Goal: Transaction & Acquisition: Purchase product/service

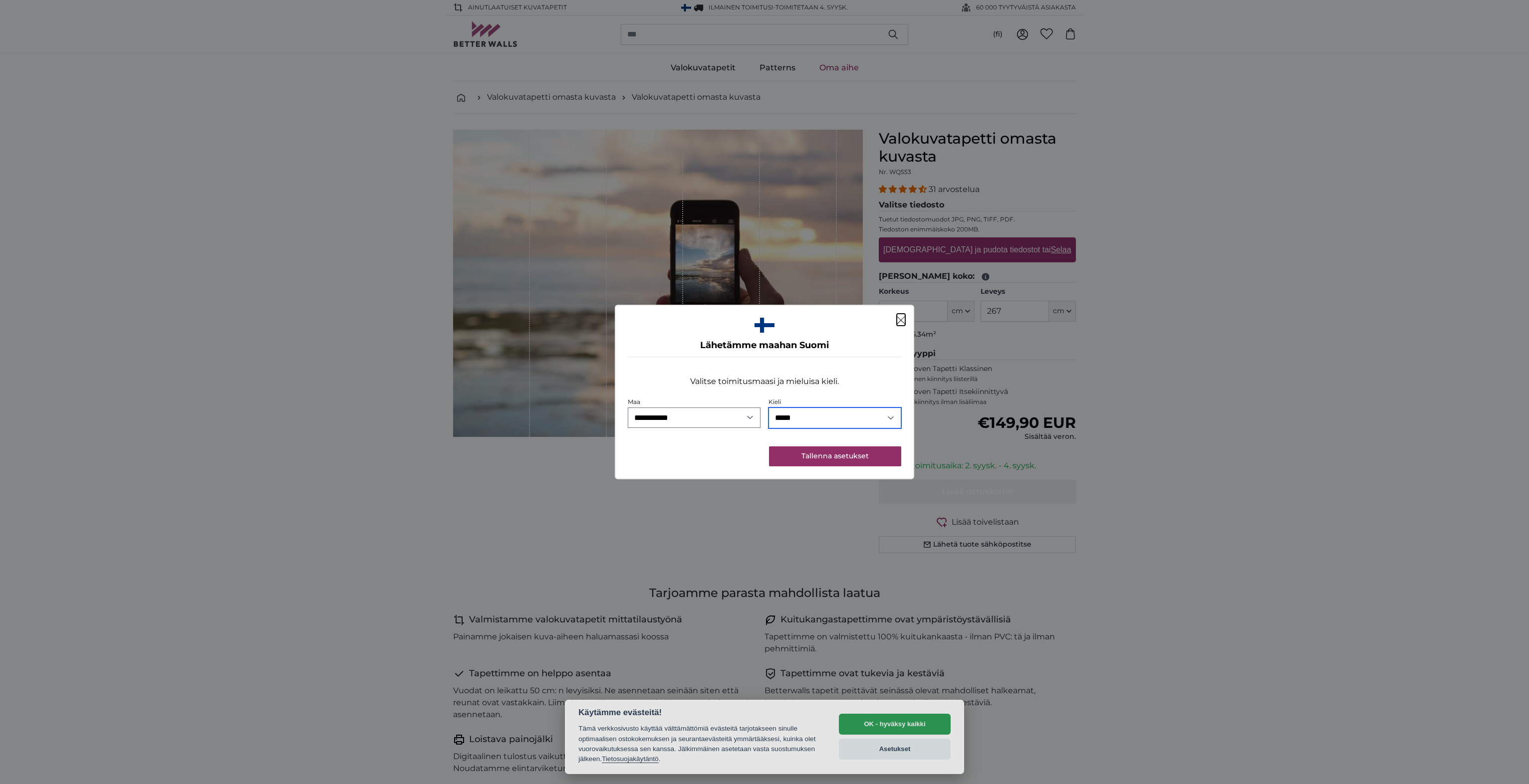
click at [822, 419] on select "***** *******" at bounding box center [834, 418] width 132 height 21
select select "**"
click at [768, 408] on select "***** *******" at bounding box center [834, 418] width 132 height 21
click at [825, 456] on button "Tallenna asetukset" at bounding box center [835, 456] width 132 height 20
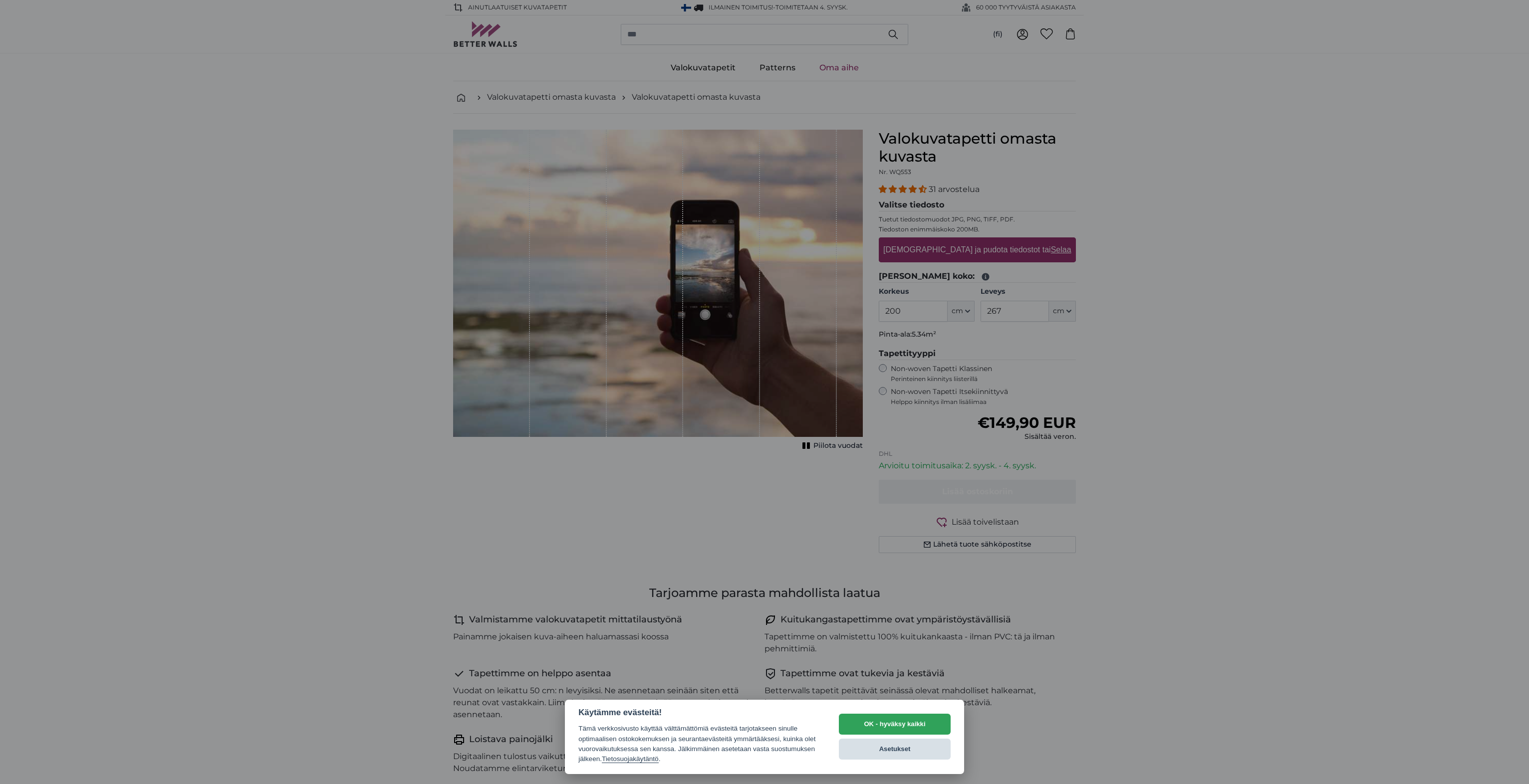
click at [891, 748] on button "Asetukset" at bounding box center [894, 749] width 111 height 21
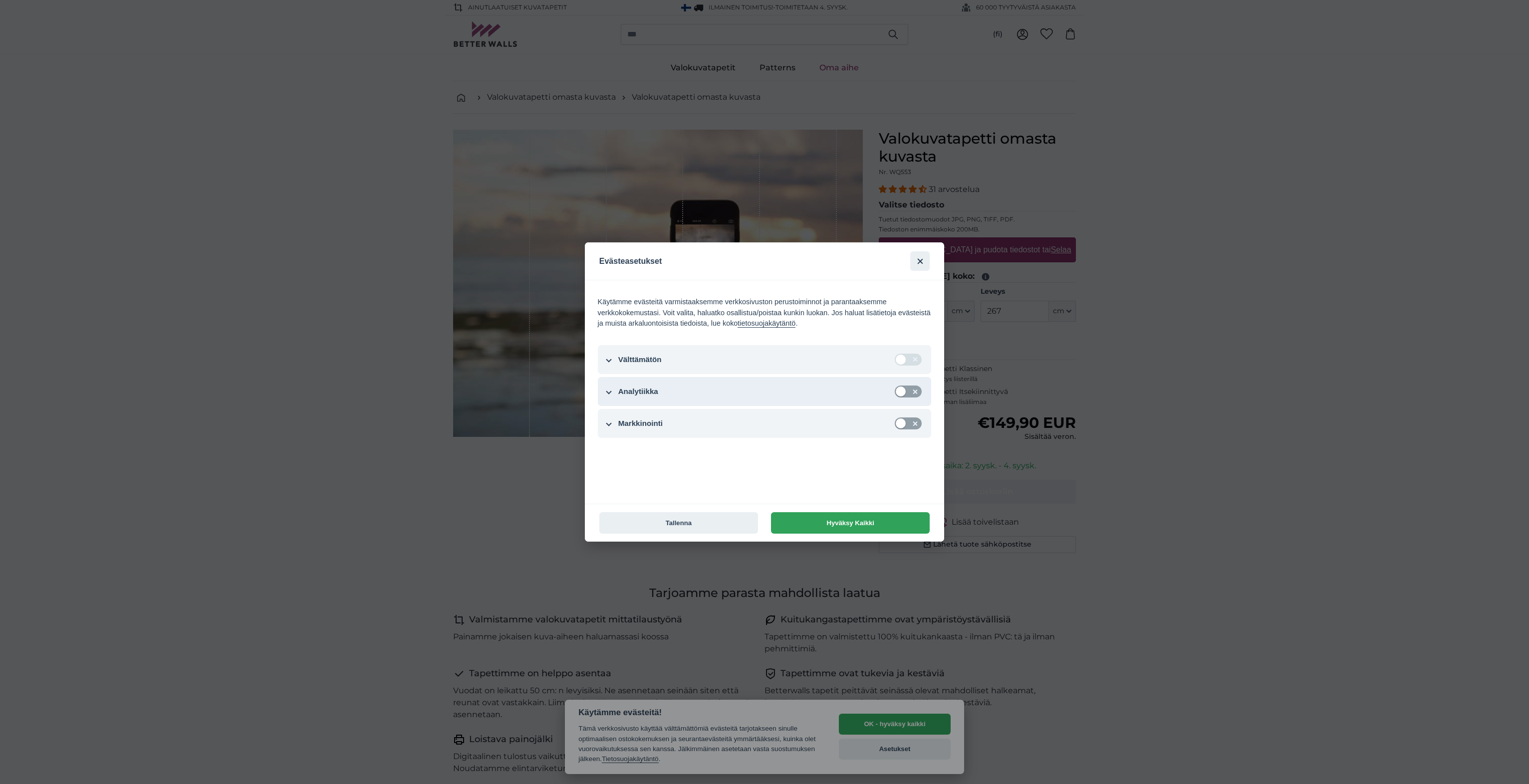
click at [608, 389] on button "Analytiikka" at bounding box center [764, 391] width 333 height 29
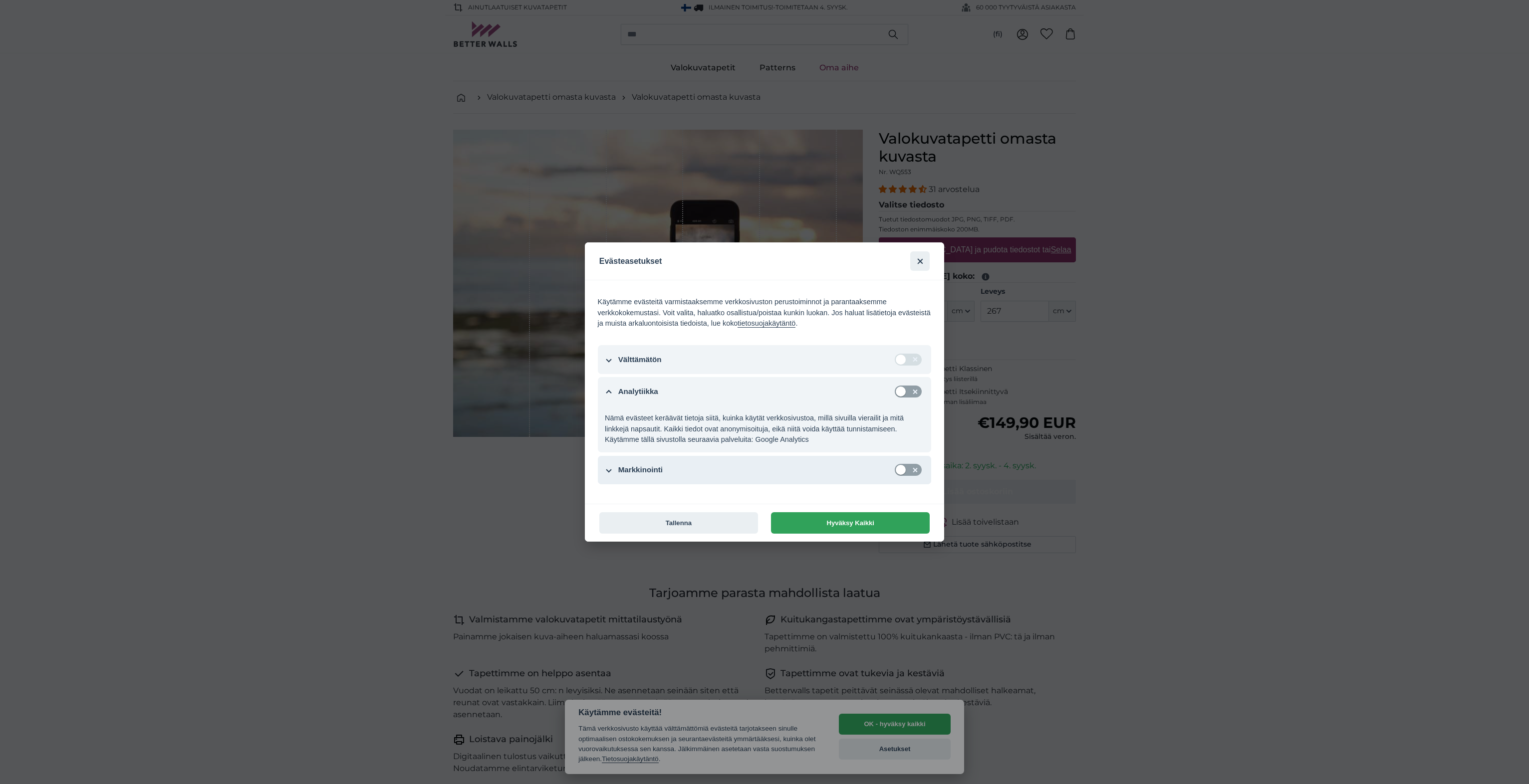
click at [606, 472] on button "Markkinointi" at bounding box center [764, 470] width 333 height 29
click at [670, 524] on button "Tallenna" at bounding box center [678, 524] width 158 height 22
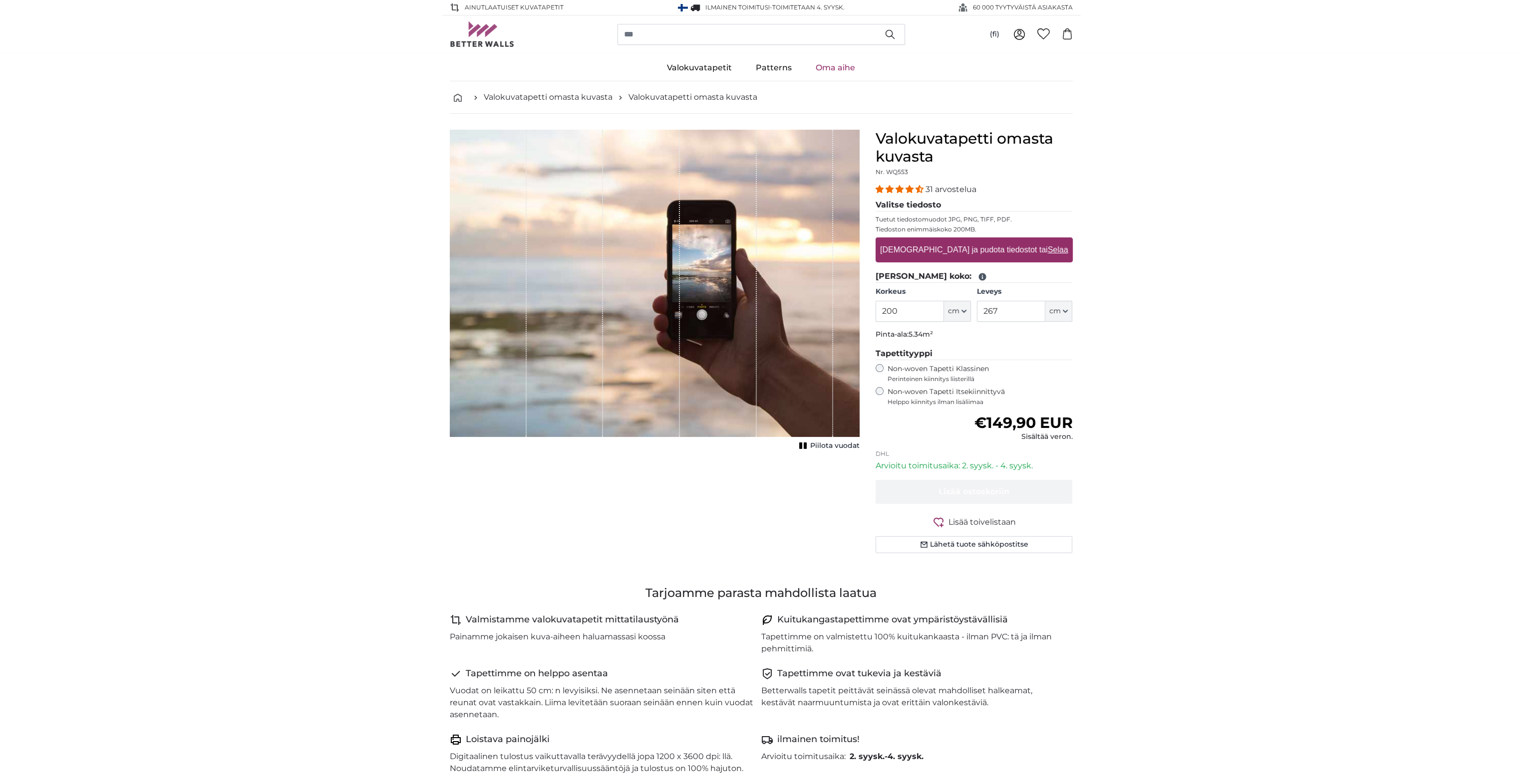
drag, startPoint x: 905, startPoint y: 379, endPoint x: 1010, endPoint y: 382, distance: 105.0
click at [1010, 382] on span "Perinteinen kiinnitys liisterillä" at bounding box center [980, 379] width 185 height 8
drag, startPoint x: 1010, startPoint y: 382, endPoint x: 1122, endPoint y: 379, distance: 112.0
click at [1002, 379] on span "Perinteinen kiinnitys liisterillä" at bounding box center [980, 379] width 185 height 8
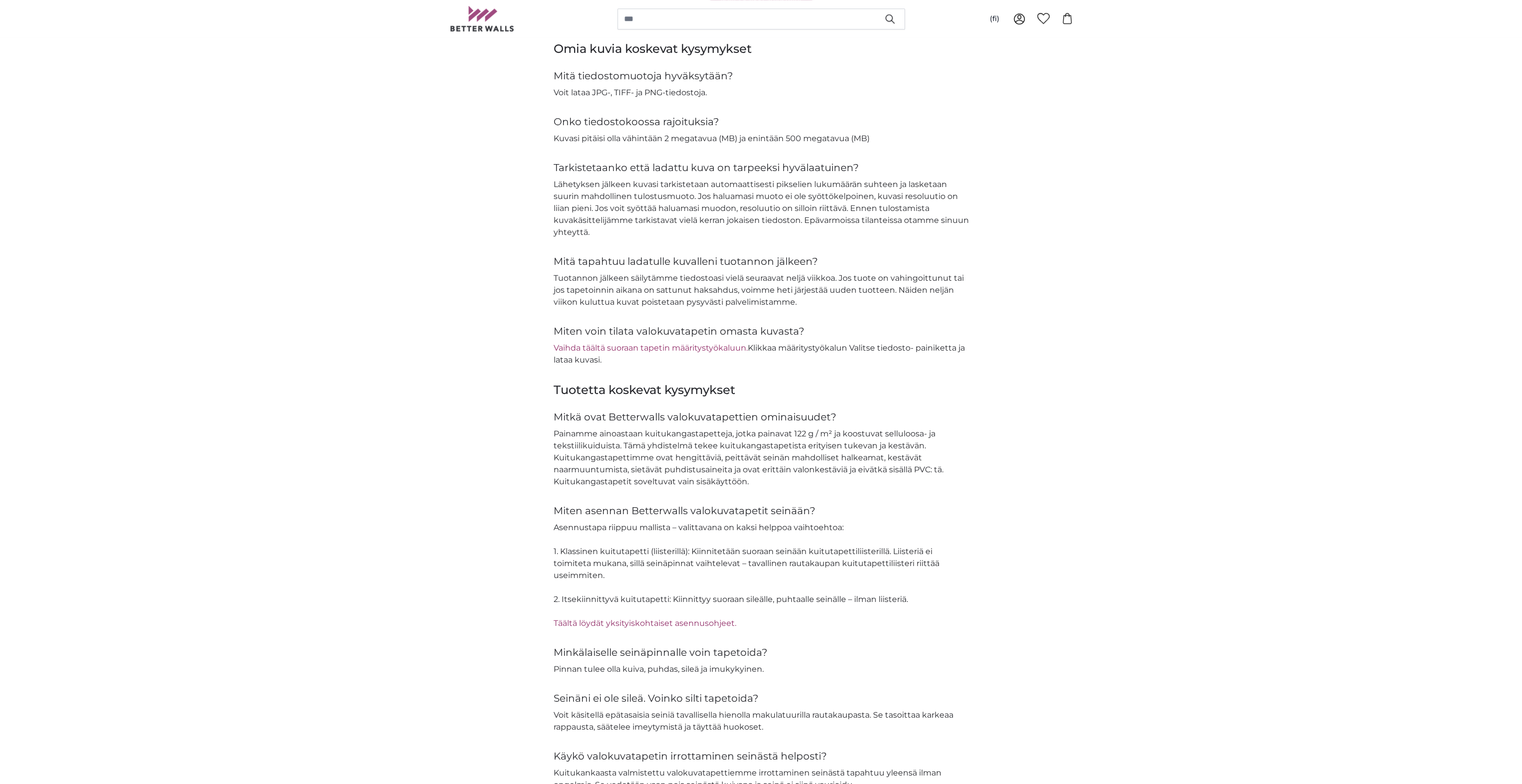
scroll to position [998, 0]
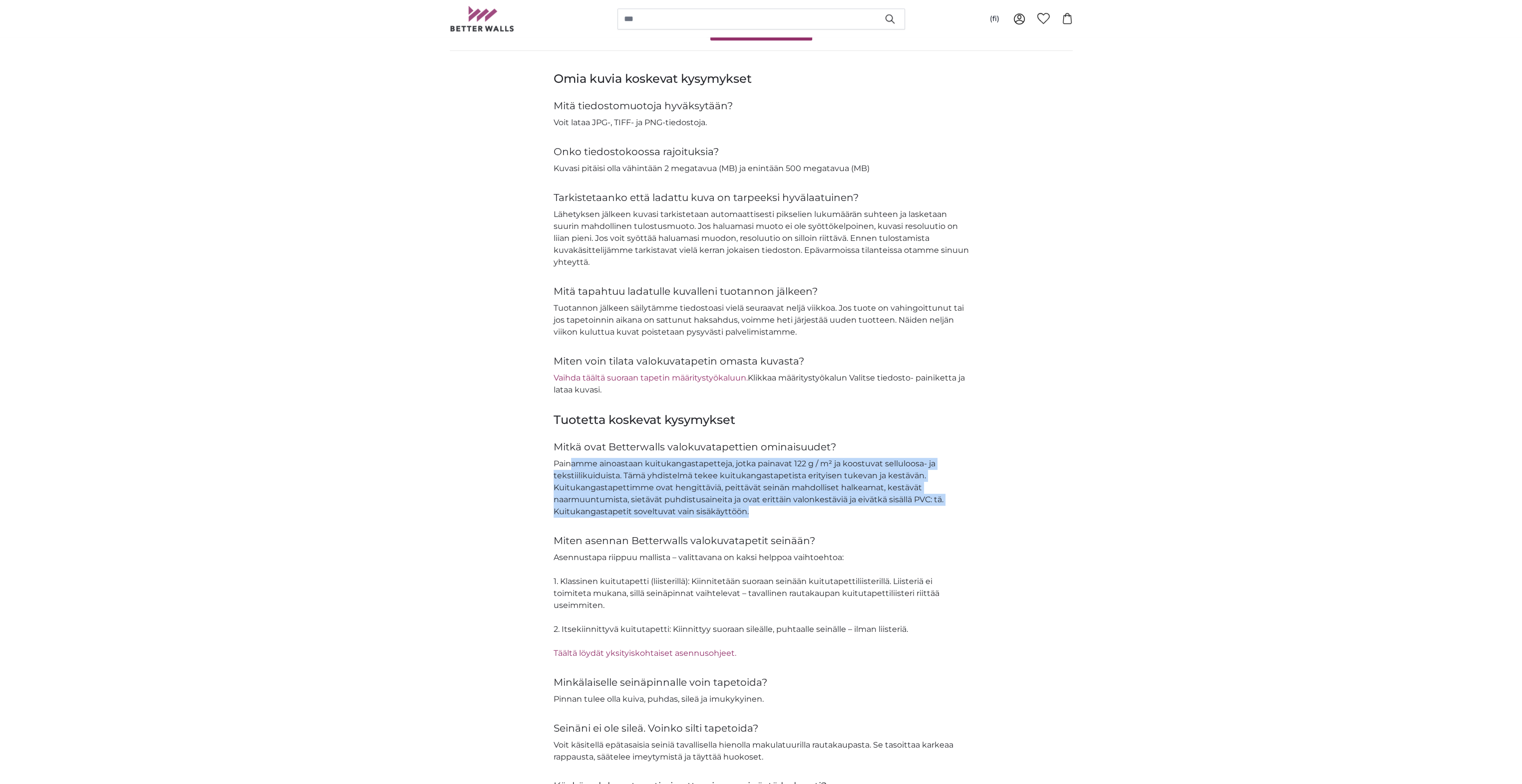
drag, startPoint x: 573, startPoint y: 461, endPoint x: 773, endPoint y: 508, distance: 205.4
click at [773, 508] on p "Painamme ainoastaan kuitukangastapetteja, jotka painavat 122 g / m² ja koostuva…" at bounding box center [761, 487] width 416 height 59
drag, startPoint x: 773, startPoint y: 508, endPoint x: 757, endPoint y: 512, distance: 16.5
click at [757, 512] on p "Painamme ainoastaan kuitukangastapetteja, jotka painavat 122 g / m² ja koostuva…" at bounding box center [761, 487] width 416 height 59
click at [763, 511] on p "Painamme ainoastaan kuitukangastapetteja, jotka painavat 122 g / m² ja koostuva…" at bounding box center [761, 487] width 416 height 59
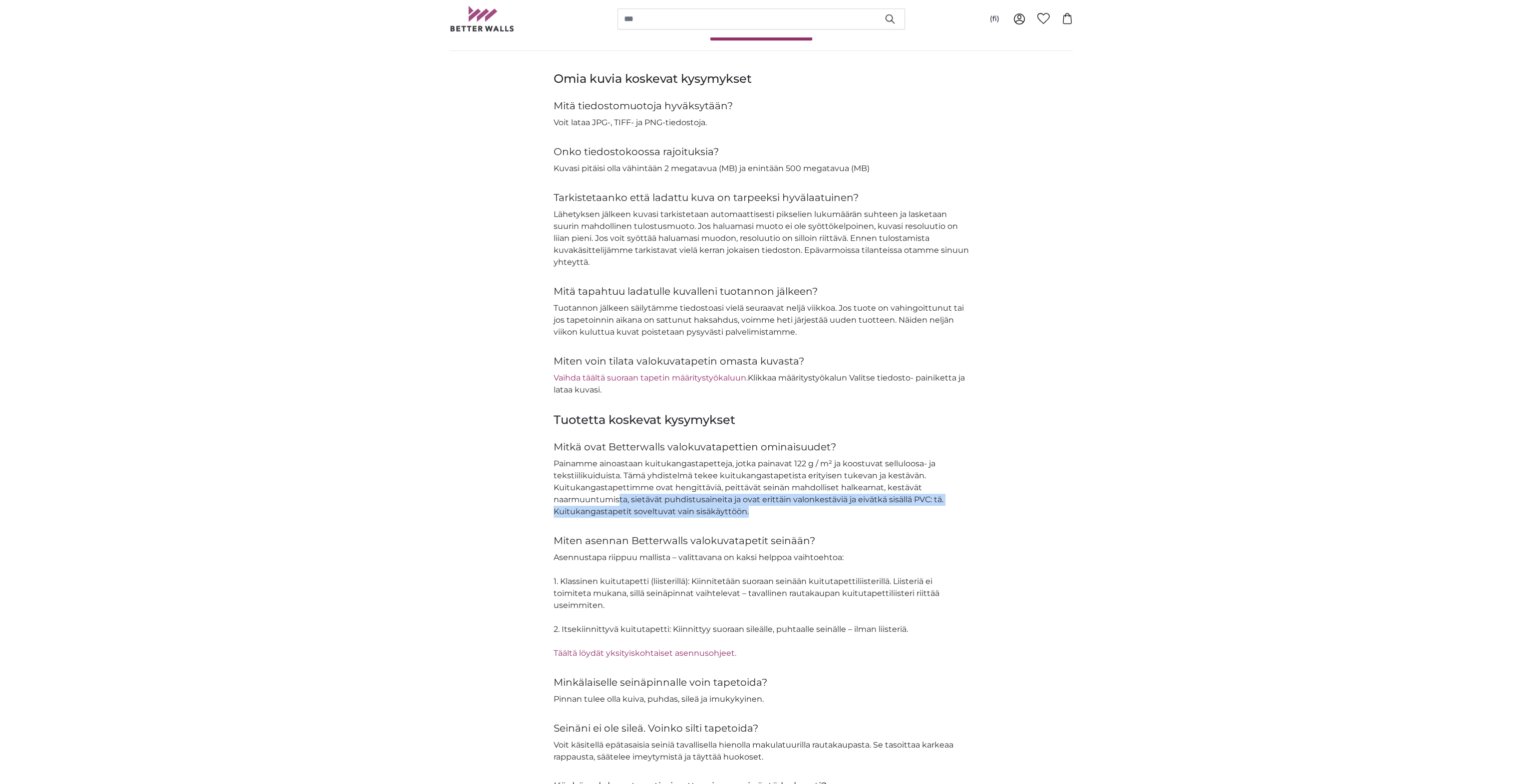
drag, startPoint x: 633, startPoint y: 498, endPoint x: 826, endPoint y: 508, distance: 193.3
click at [826, 508] on p "Painamme ainoastaan kuitukangastapetteja, jotka painavat 122 g / m² ja koostuva…" at bounding box center [761, 487] width 416 height 59
click at [1046, 492] on div "Tuotetta koskevat kysymykset Mitkä ovat Betterwalls valokuvatapettien ominaisuu…" at bounding box center [761, 668] width 639 height 513
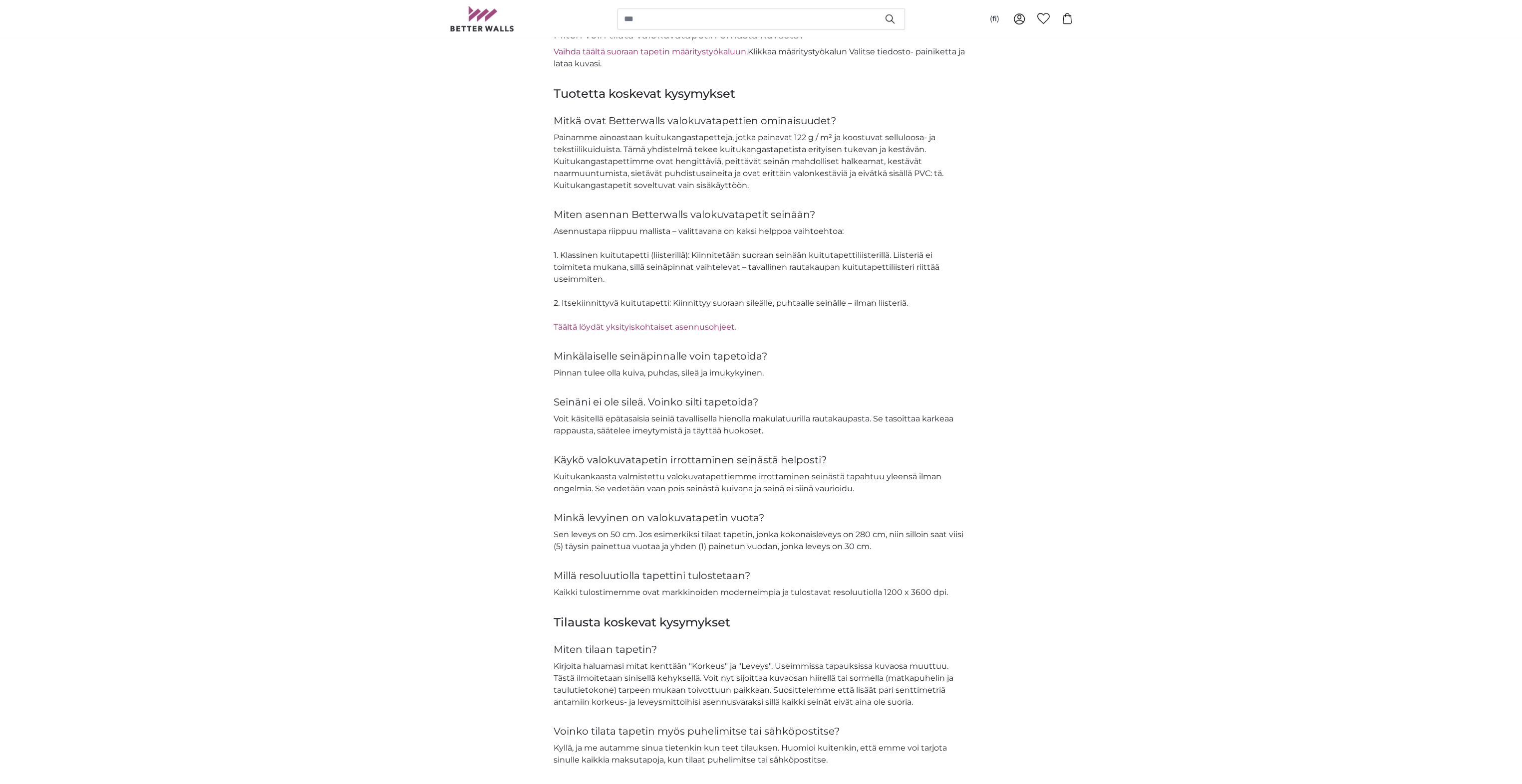
scroll to position [1397, 0]
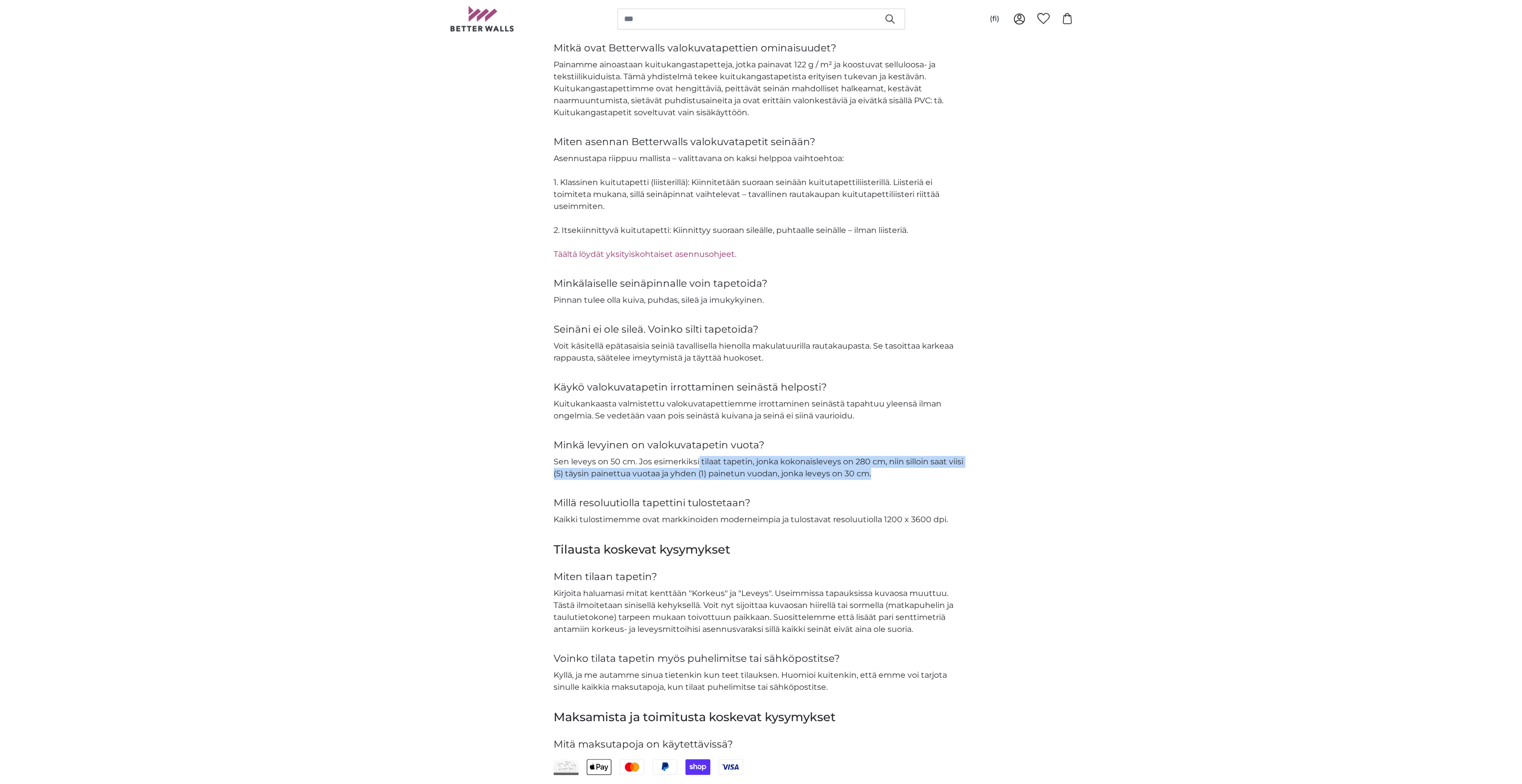
drag, startPoint x: 696, startPoint y: 458, endPoint x: 929, endPoint y: 474, distance: 233.5
click at [929, 474] on p "Sen leveys on 50 cm. Jos esimerkiksi tilaat tapetin, jonka kokonaisleveys on 28…" at bounding box center [761, 467] width 416 height 24
drag, startPoint x: 929, startPoint y: 474, endPoint x: 909, endPoint y: 479, distance: 20.6
click at [909, 479] on div "Tuotetta koskevat kysymykset Mitkä ovat Betterwalls valokuvatapettien ominaisuu…" at bounding box center [761, 269] width 416 height 513
click at [918, 477] on p "Sen leveys on 50 cm. Jos esimerkiksi tilaat tapetin, jonka kokonaisleveys on 28…" at bounding box center [761, 467] width 416 height 24
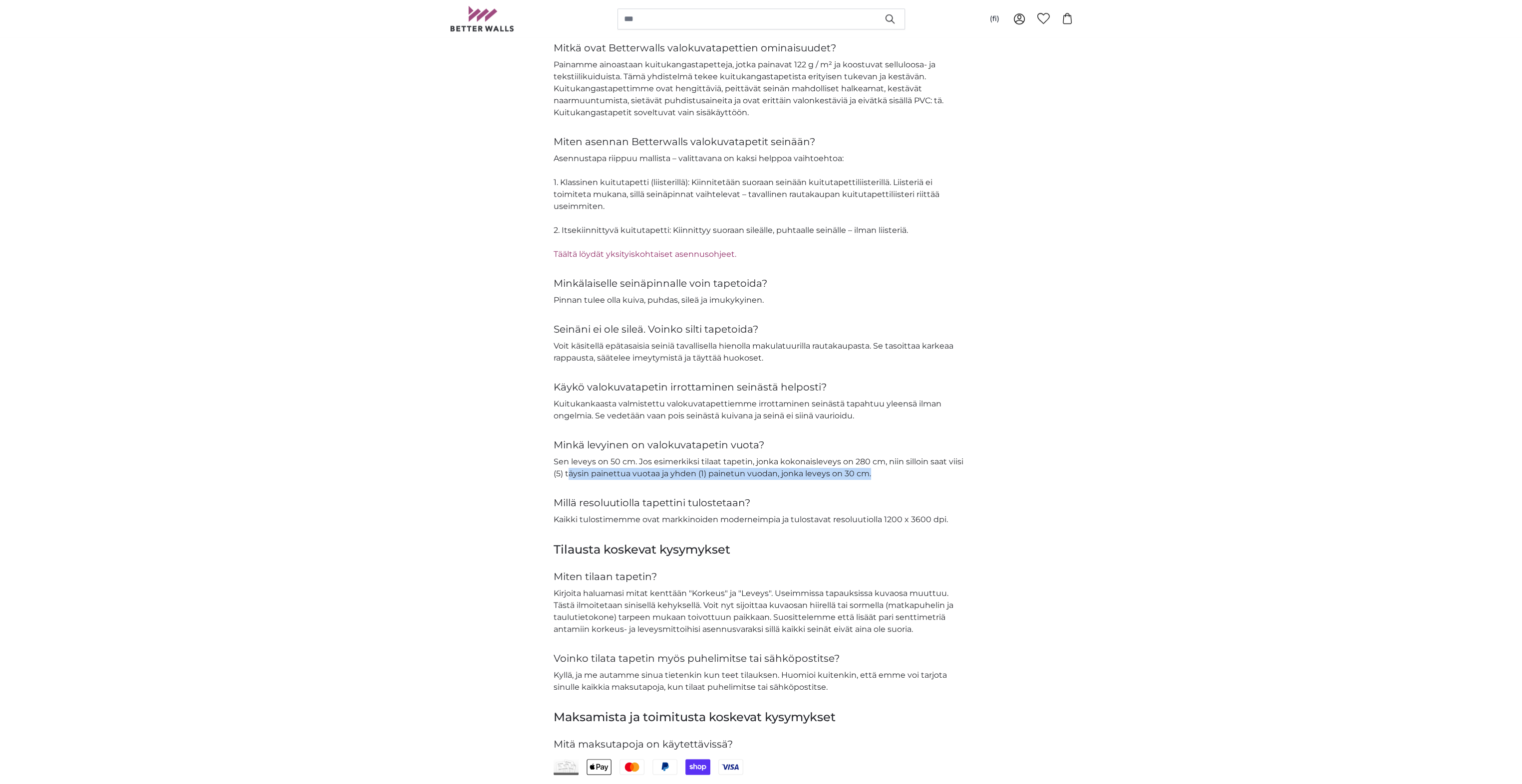
drag, startPoint x: 567, startPoint y: 473, endPoint x: 888, endPoint y: 470, distance: 321.0
click at [888, 470] on p "Sen leveys on 50 cm. Jos esimerkiksi tilaat tapetin, jonka kokonaisleveys on 28…" at bounding box center [761, 467] width 416 height 24
click at [1028, 452] on div "Tuotetta koskevat kysymykset Mitkä ovat Betterwalls valokuvatapettien ominaisuu…" at bounding box center [761, 269] width 639 height 513
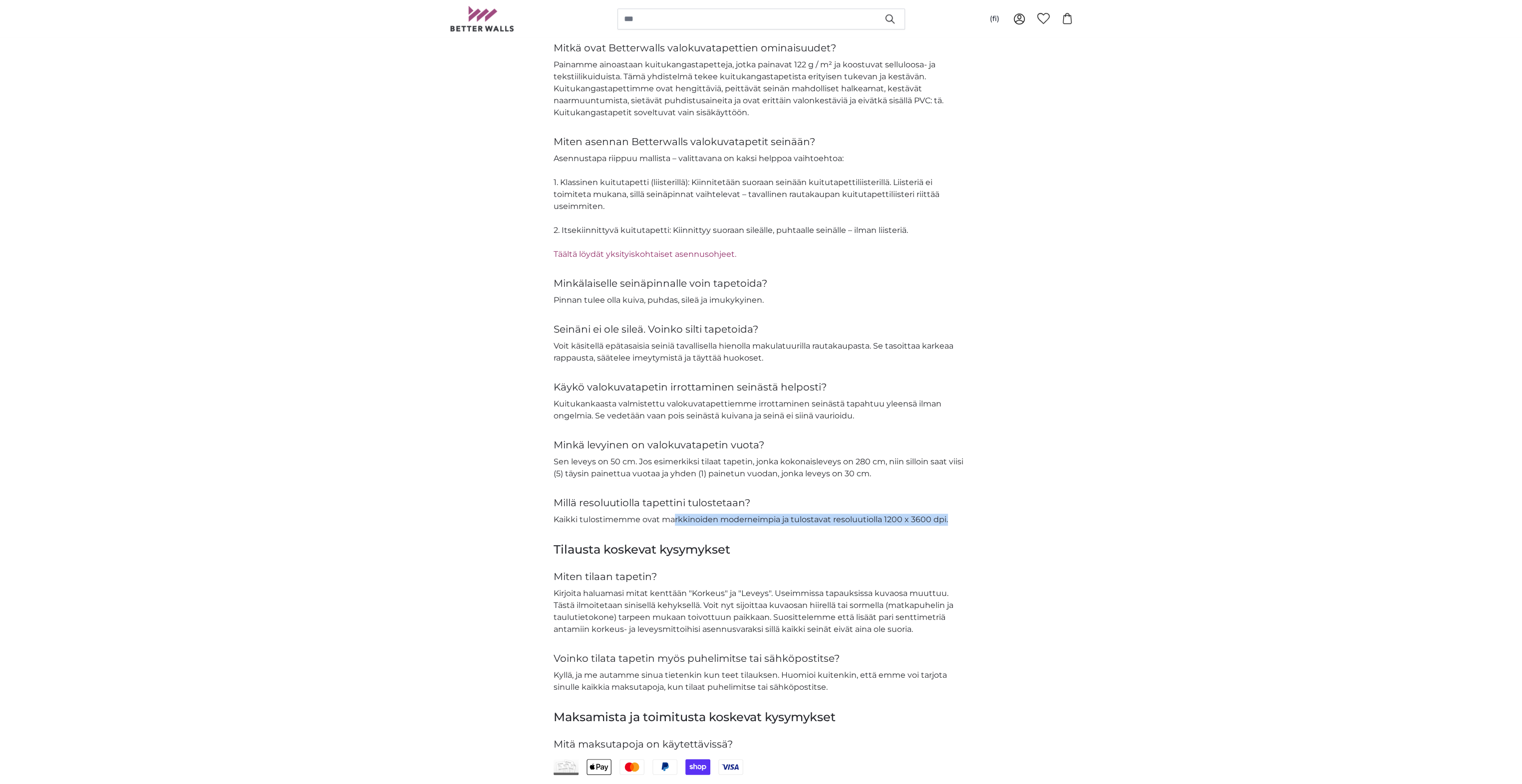
drag, startPoint x: 675, startPoint y: 521, endPoint x: 955, endPoint y: 520, distance: 280.0
click at [955, 520] on p "Kaikki tulostimemme ovat markkinoiden moderneimpia ja tulostavat resoluutiolla …" at bounding box center [761, 519] width 416 height 12
click at [796, 542] on h3 "Tilausta koskevat kysymykset" at bounding box center [761, 549] width 416 height 16
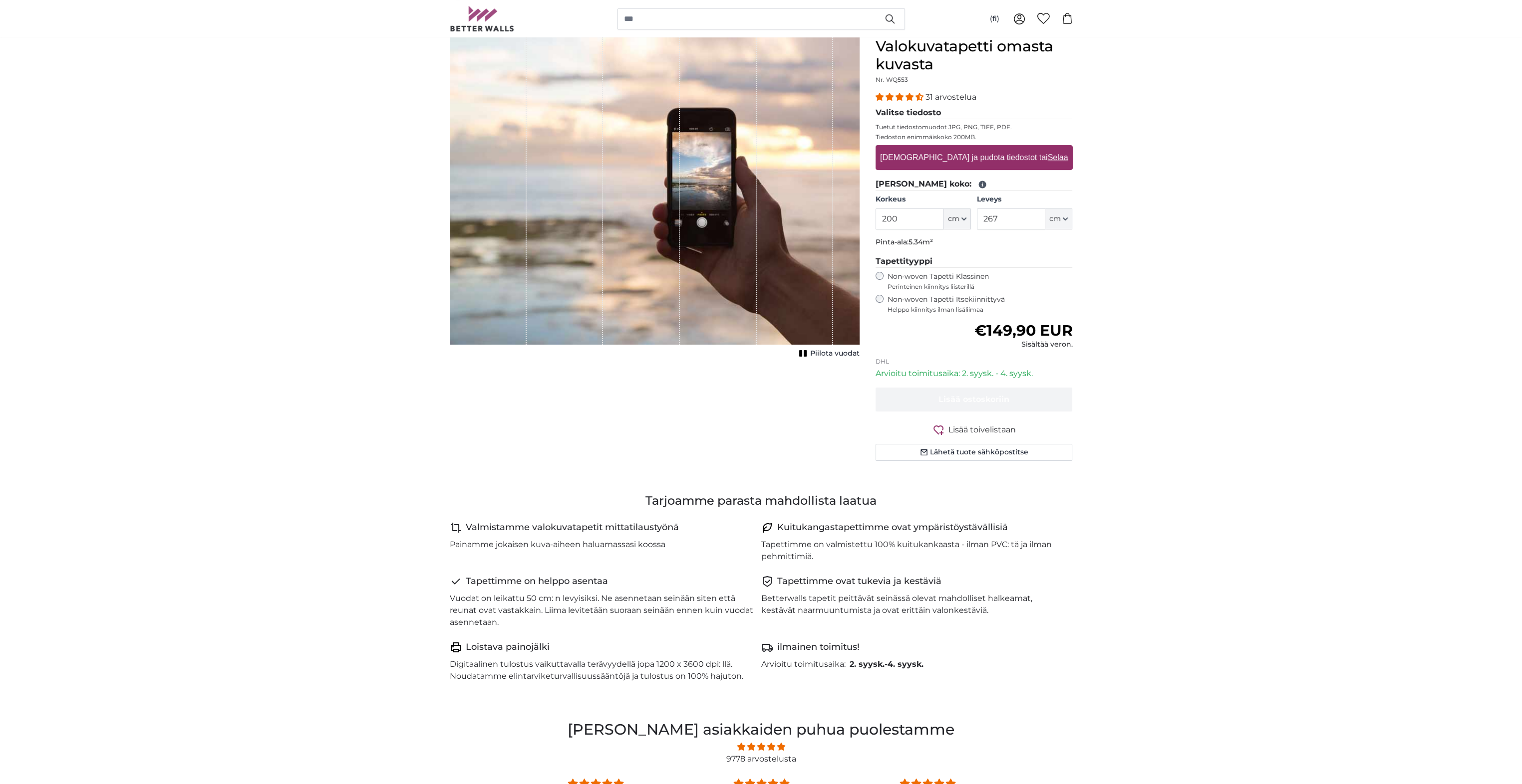
scroll to position [0, 0]
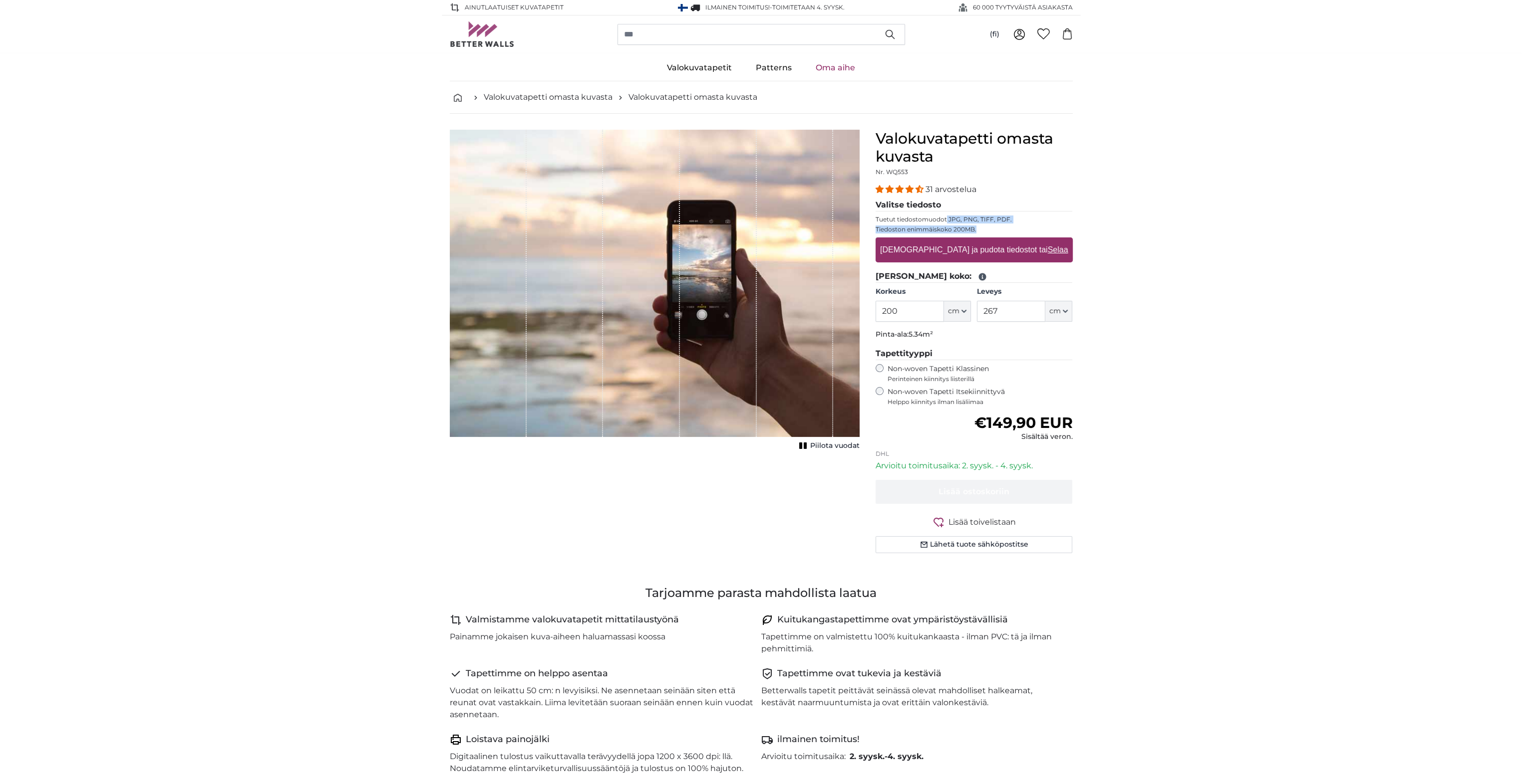
drag, startPoint x: 946, startPoint y: 218, endPoint x: 1019, endPoint y: 225, distance: 73.3
click at [1019, 225] on fieldset "Valitse tiedosto Tuetut tiedostomuodot JPG, PNG, TIFF, PDF. Tiedoston enimmäisk…" at bounding box center [974, 235] width 197 height 71
drag, startPoint x: 1019, startPoint y: 225, endPoint x: 1123, endPoint y: 225, distance: 104.0
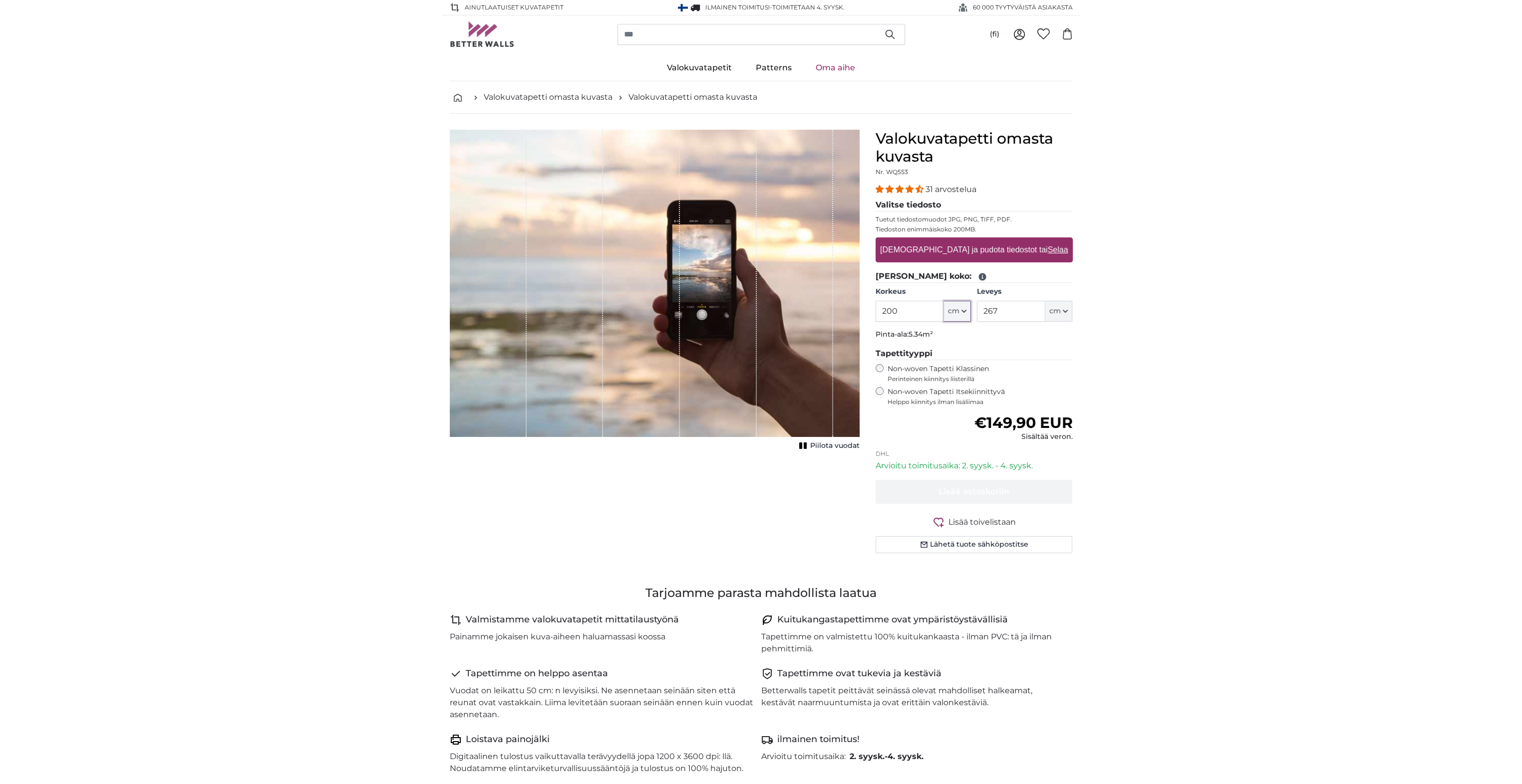
click at [965, 312] on icon "button" at bounding box center [964, 312] width 5 height 5
click at [952, 335] on link "Centimeter (cm)" at bounding box center [957, 337] width 88 height 18
drag, startPoint x: 907, startPoint y: 307, endPoint x: 851, endPoint y: 309, distance: 56.0
click at [851, 309] on product-detail "Peruuta Rajaa kuva Piilota vuodat Valokuvatapetti omasta kuvasta Nr. WQ553 31 a…" at bounding box center [761, 345] width 639 height 463
type input "250"
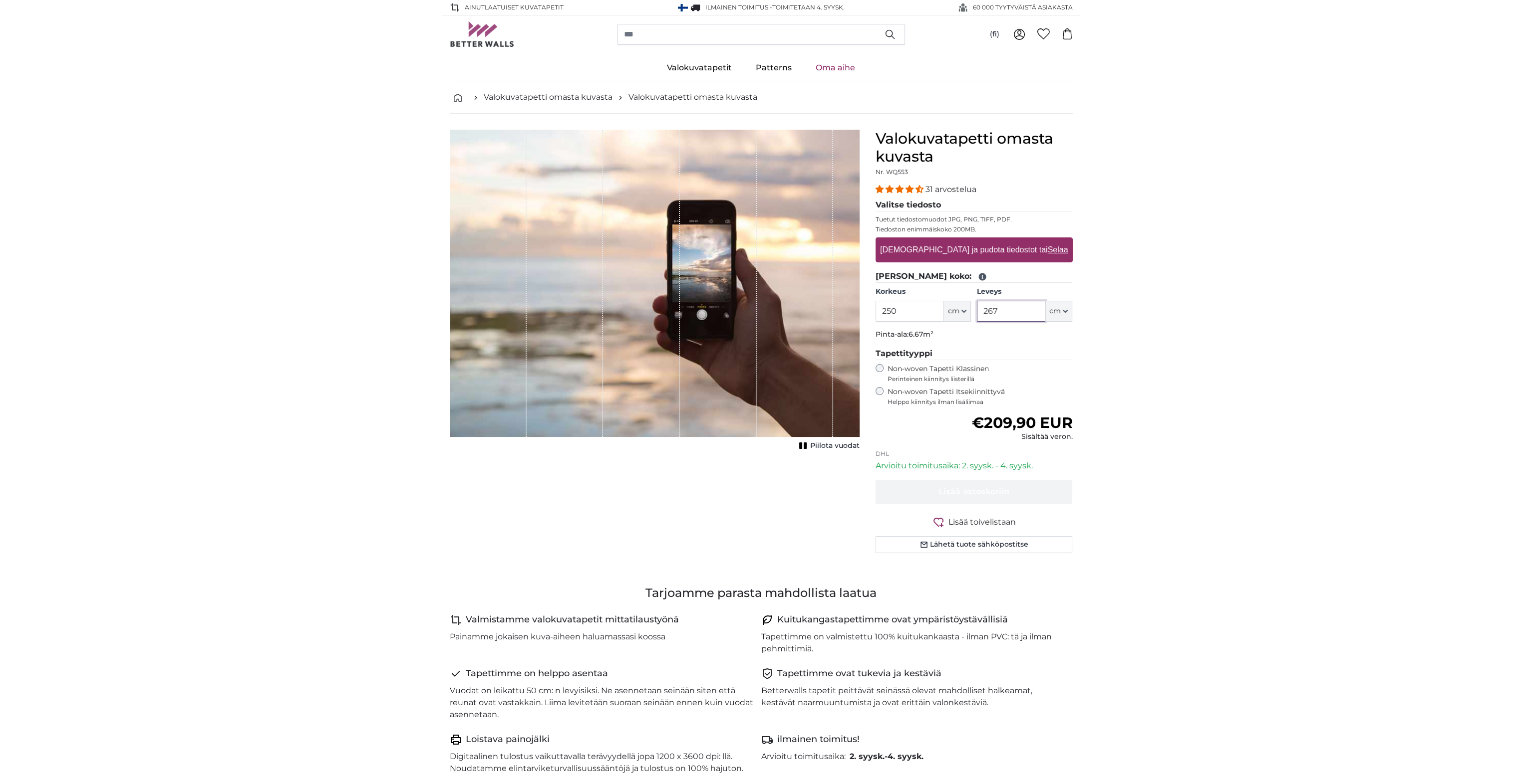
click at [1009, 310] on input "267" at bounding box center [1012, 311] width 69 height 21
drag, startPoint x: 1009, startPoint y: 309, endPoint x: 975, endPoint y: 305, distance: 34.2
click at [975, 305] on div "Korkeus 250 ft cm Centimeter (cm) Inches (inch) Feet (ft. in.) Leveys 267 ft cm…" at bounding box center [974, 304] width 197 height 35
type input "300"
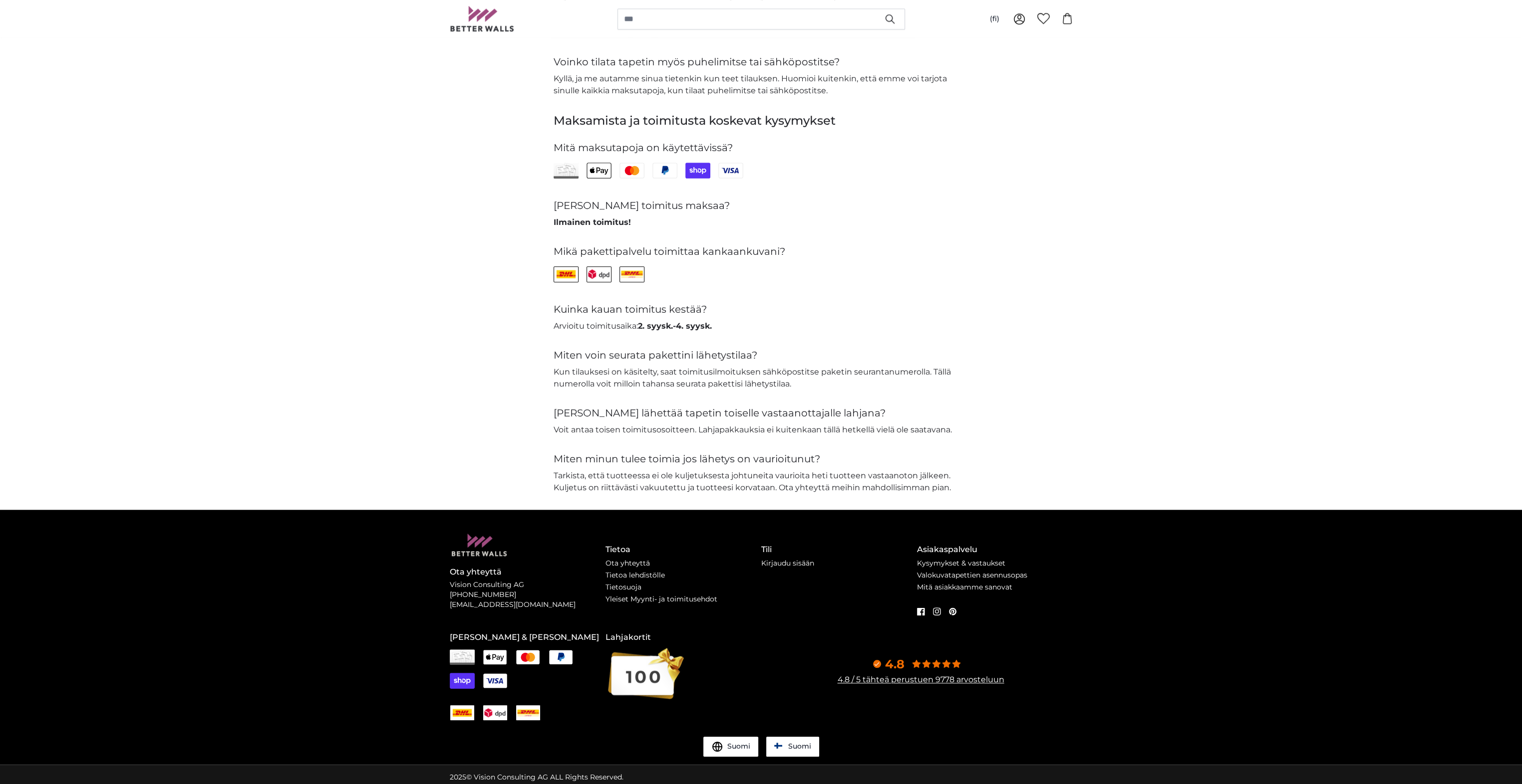
scroll to position [1998, 0]
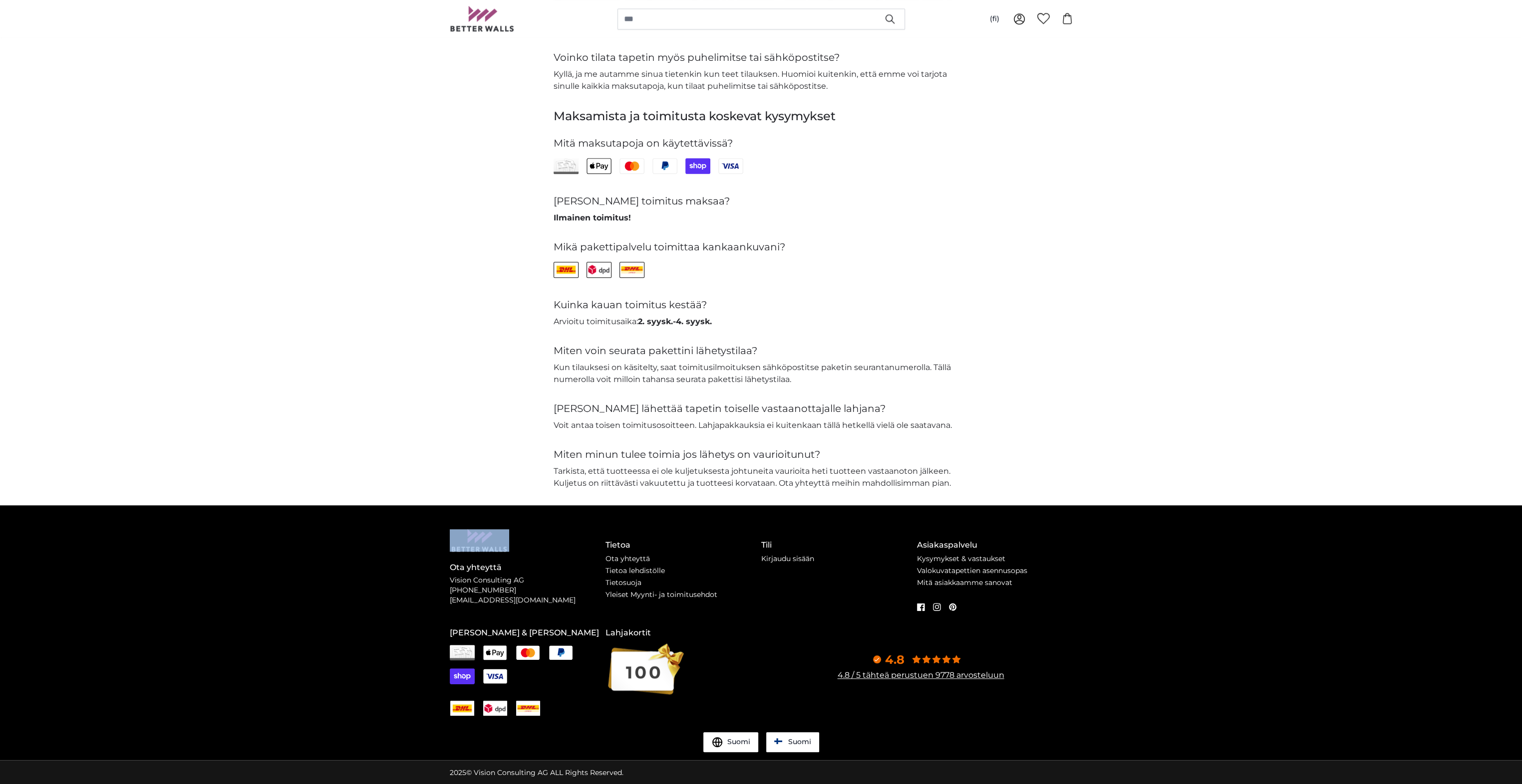
drag, startPoint x: 450, startPoint y: 580, endPoint x: 531, endPoint y: 572, distance: 81.4
click at [531, 572] on div "Ota yhteyttä Vision Consulting AG +49 741 92829809 support@betterwalls.com" at bounding box center [528, 573] width 156 height 88
click at [684, 549] on h4 "Tietoa" at bounding box center [683, 545] width 156 height 12
click at [619, 557] on link "Ota yhteyttä" at bounding box center [627, 559] width 44 height 9
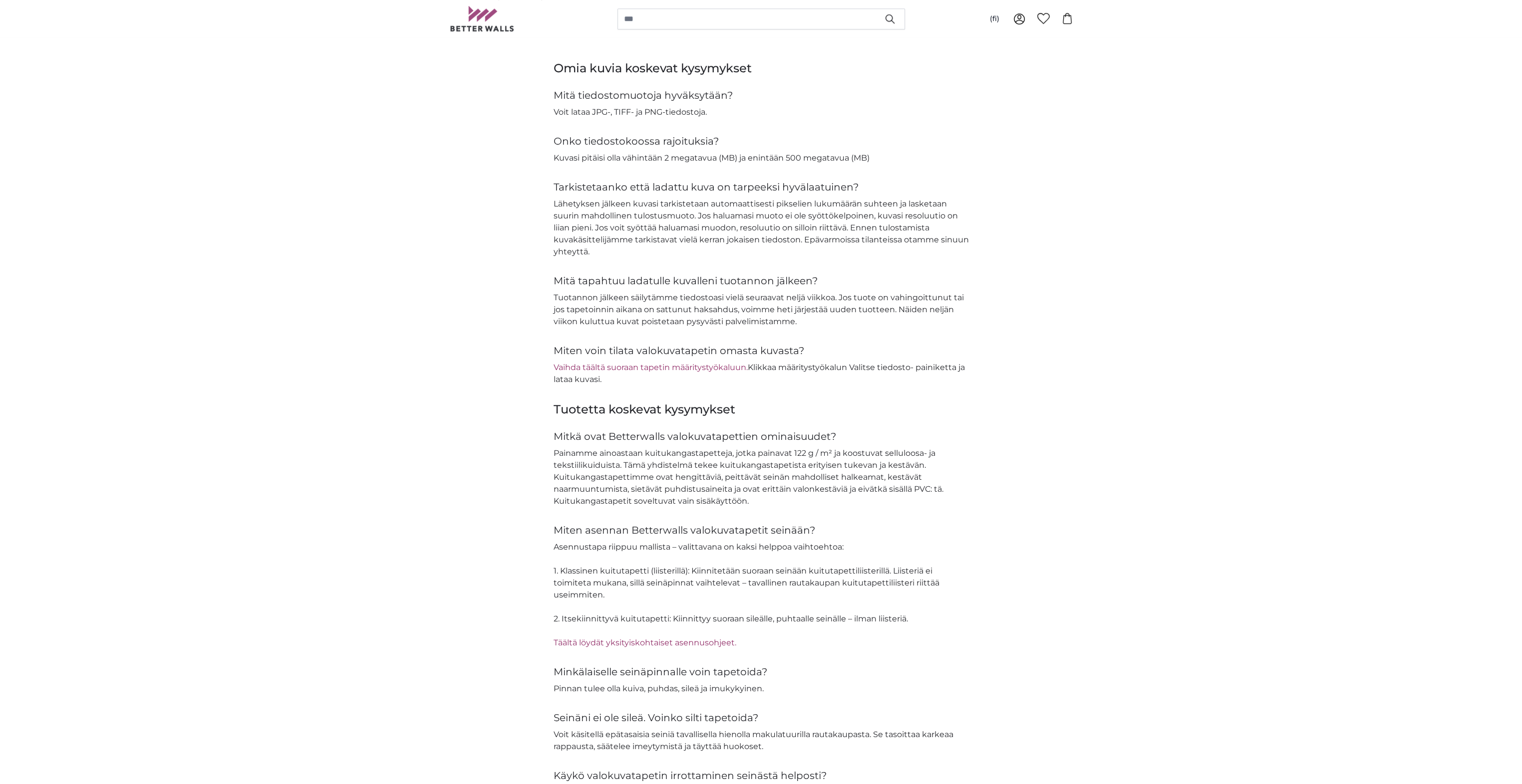
scroll to position [1247, 0]
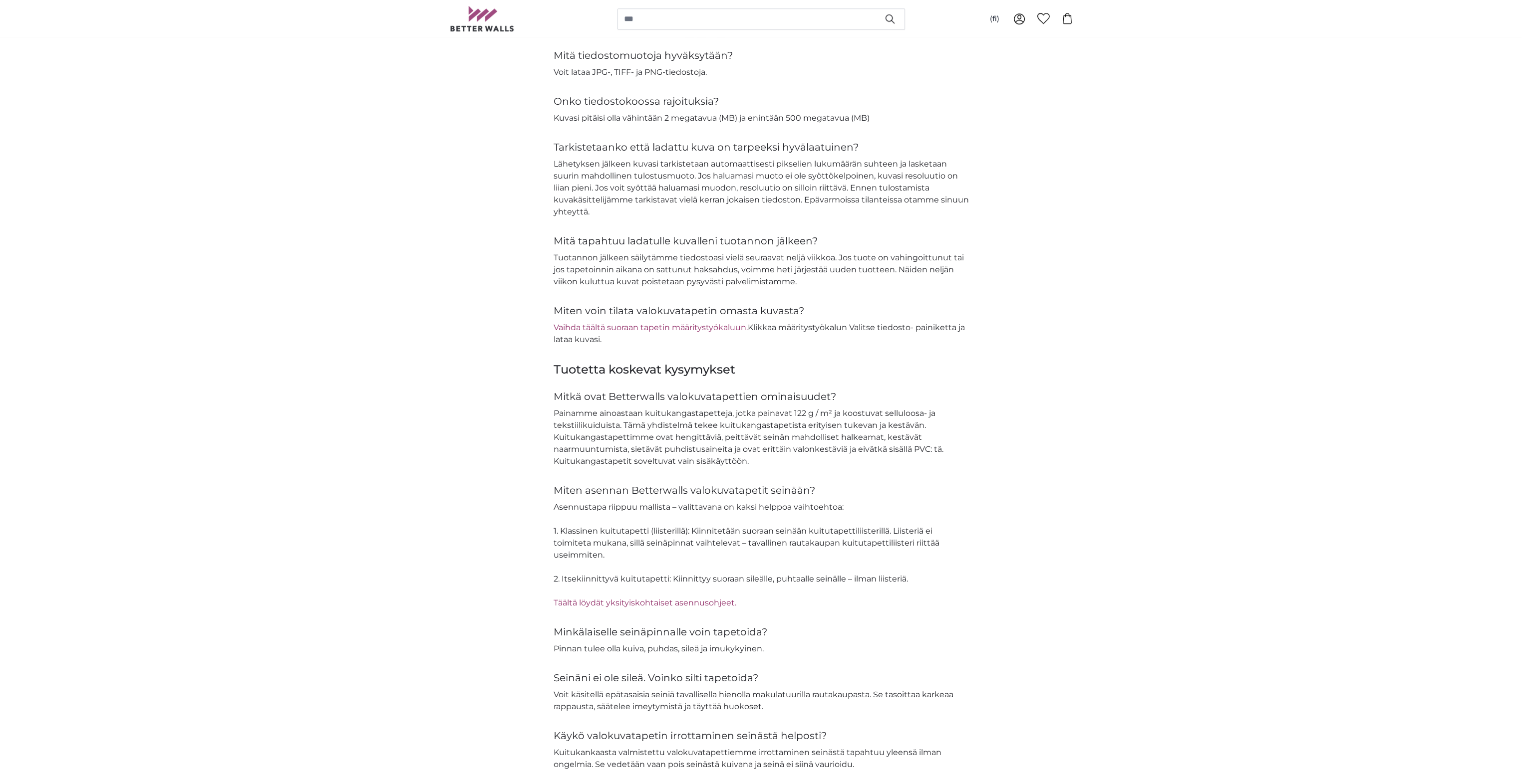
click at [686, 326] on link "Vaihda täältä suoraan tapetin määritystyökaluun." at bounding box center [650, 327] width 194 height 9
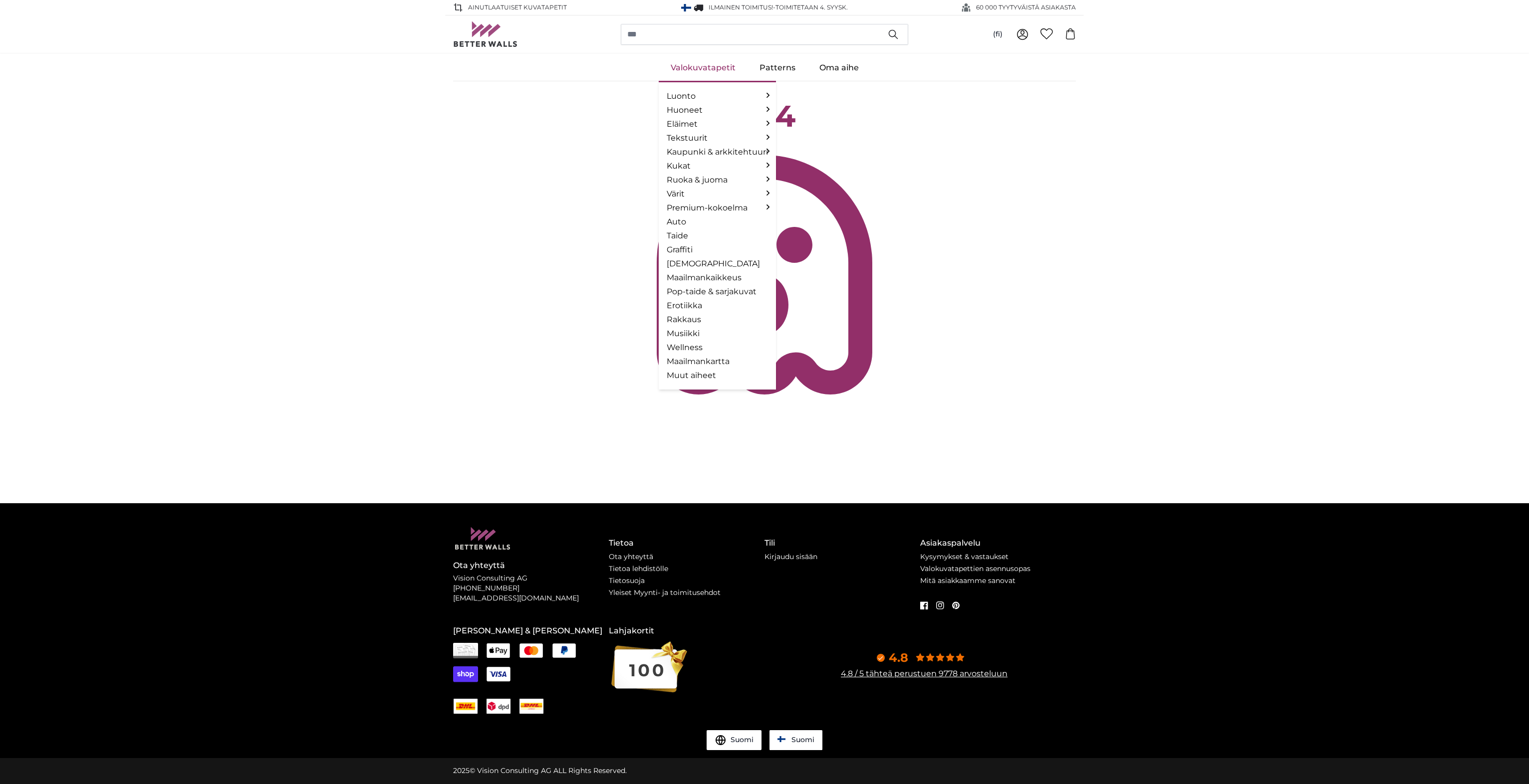
click at [721, 69] on link "Valokuvatapetit" at bounding box center [703, 68] width 89 height 26
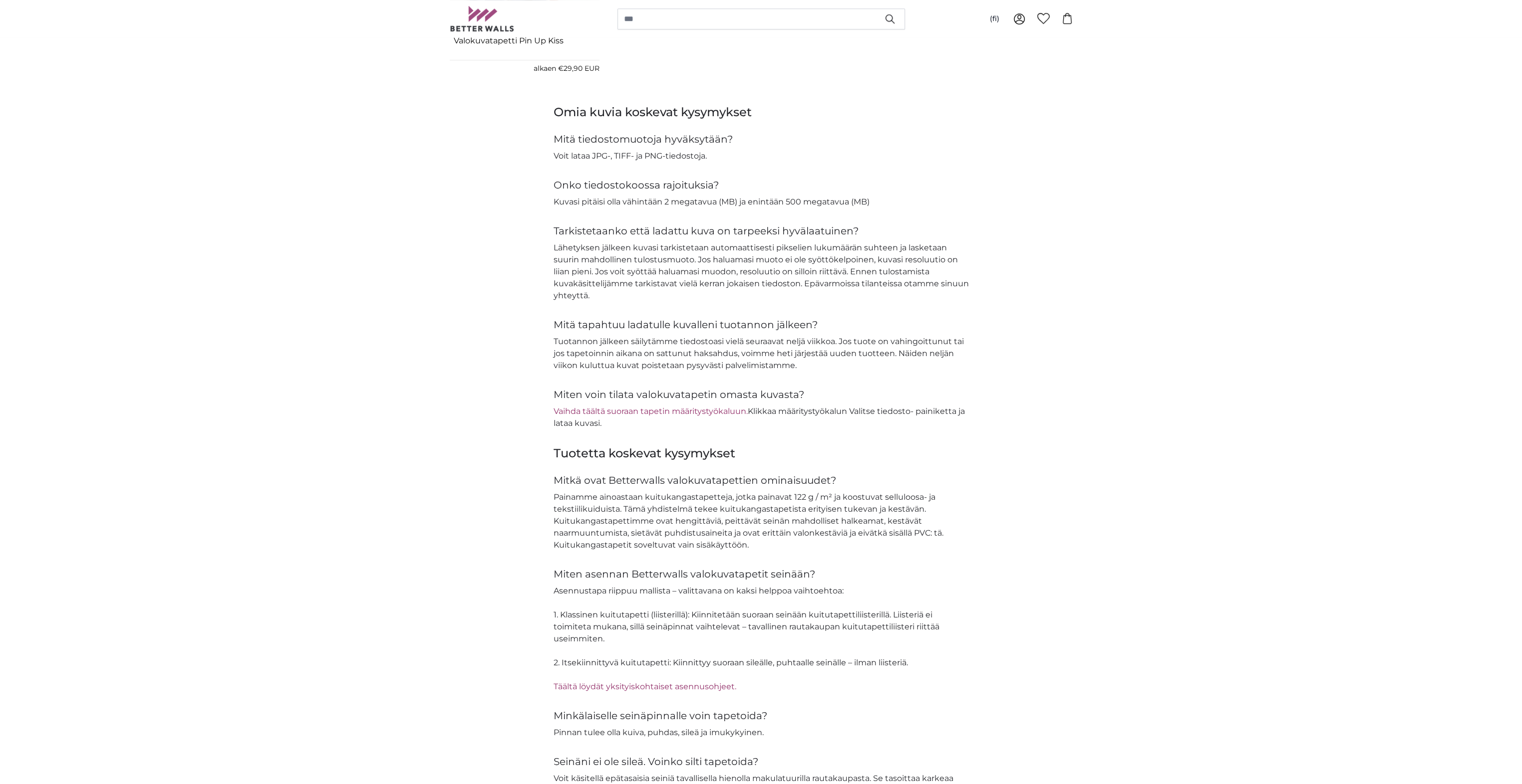
scroll to position [1297, 0]
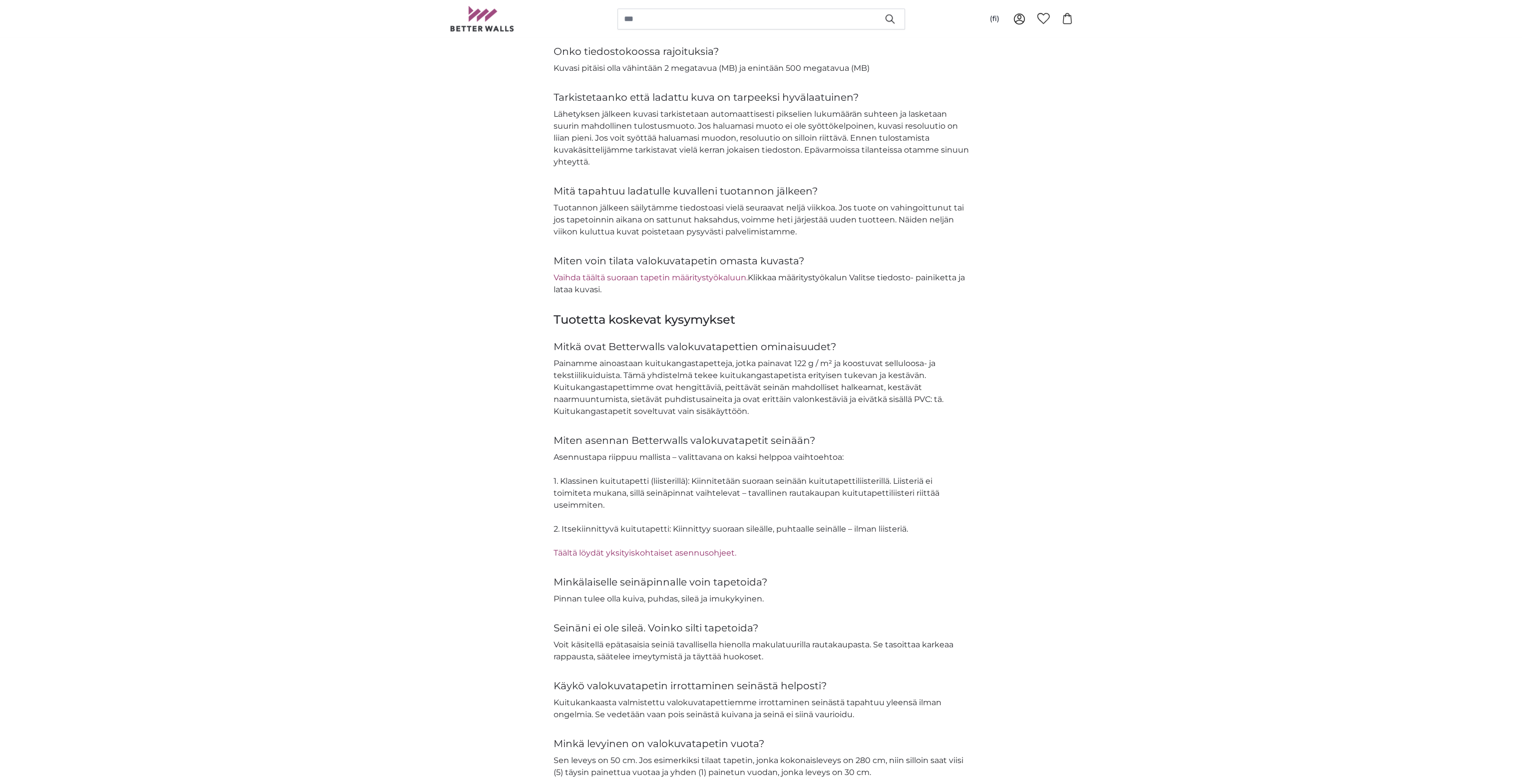
click at [624, 276] on link "Vaihda täältä suoraan tapetin määritystyökaluun." at bounding box center [650, 277] width 194 height 9
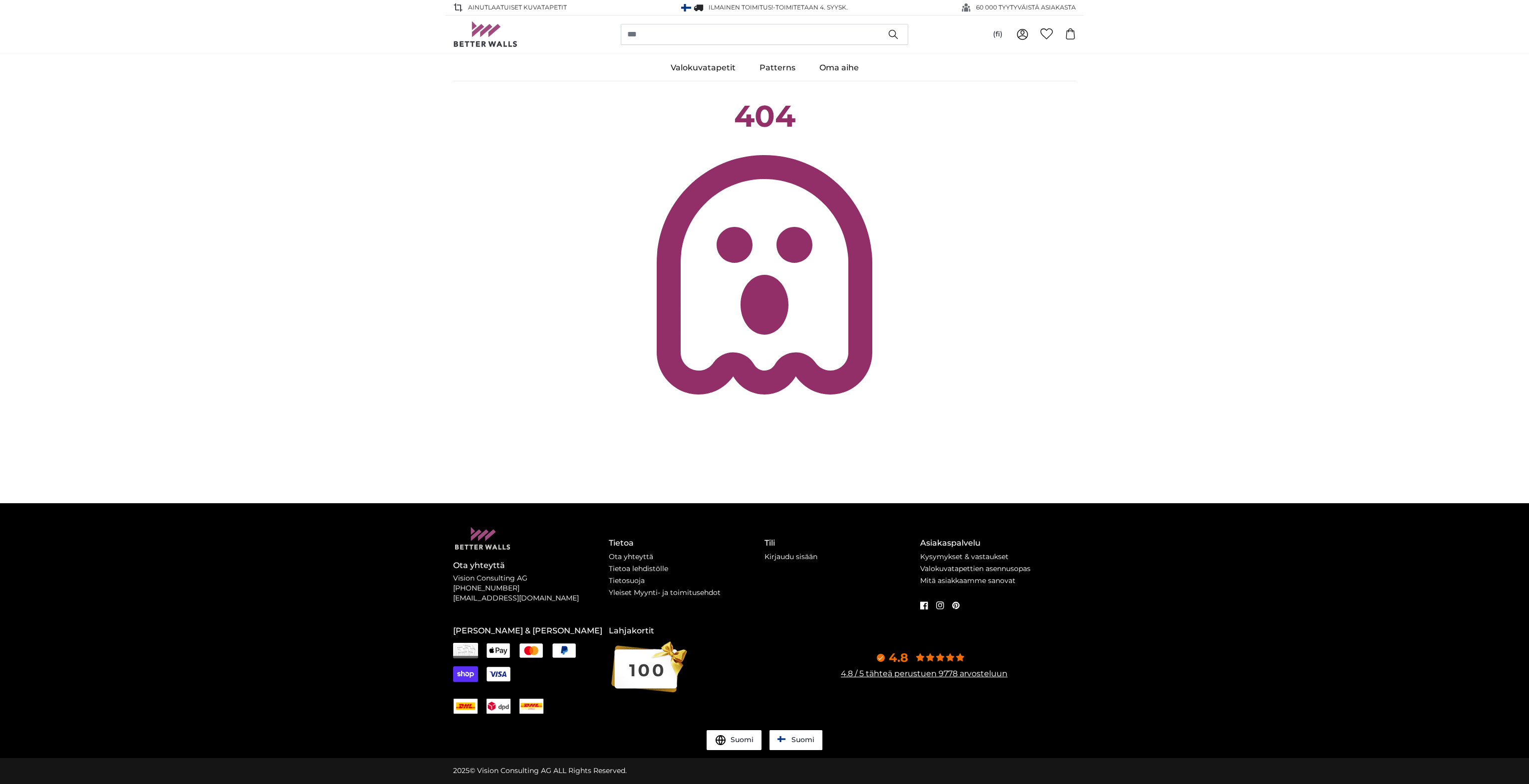
click at [780, 277] on icon at bounding box center [764, 275] width 287 height 287
